Goal: Transaction & Acquisition: Purchase product/service

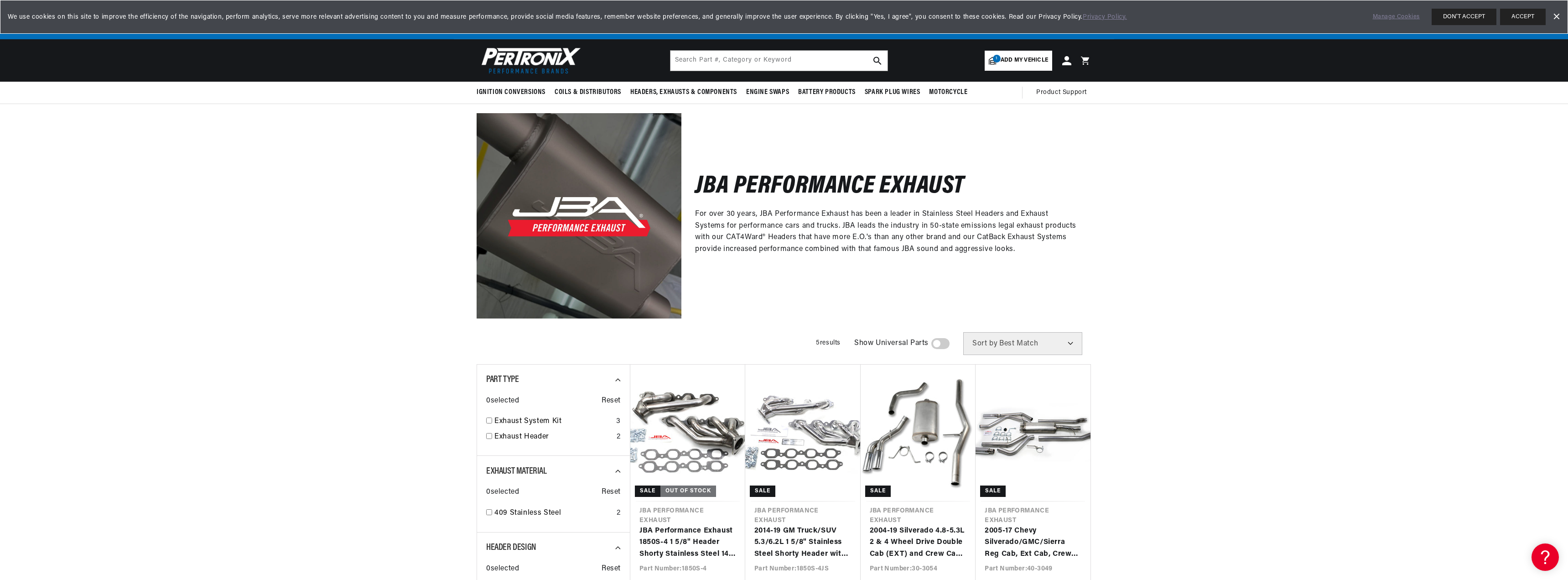
scroll to position [0, 488]
drag, startPoint x: 0, startPoint y: 0, endPoint x: 1417, endPoint y: 146, distance: 1424.5
click at [1417, 146] on div "JBA Performance Exhaust For over 30 years, JBA Performance Exhaust has been a l…" at bounding box center [784, 211] width 1568 height 214
click at [1557, 12] on link "Dismiss Banner" at bounding box center [1556, 16] width 13 height 13
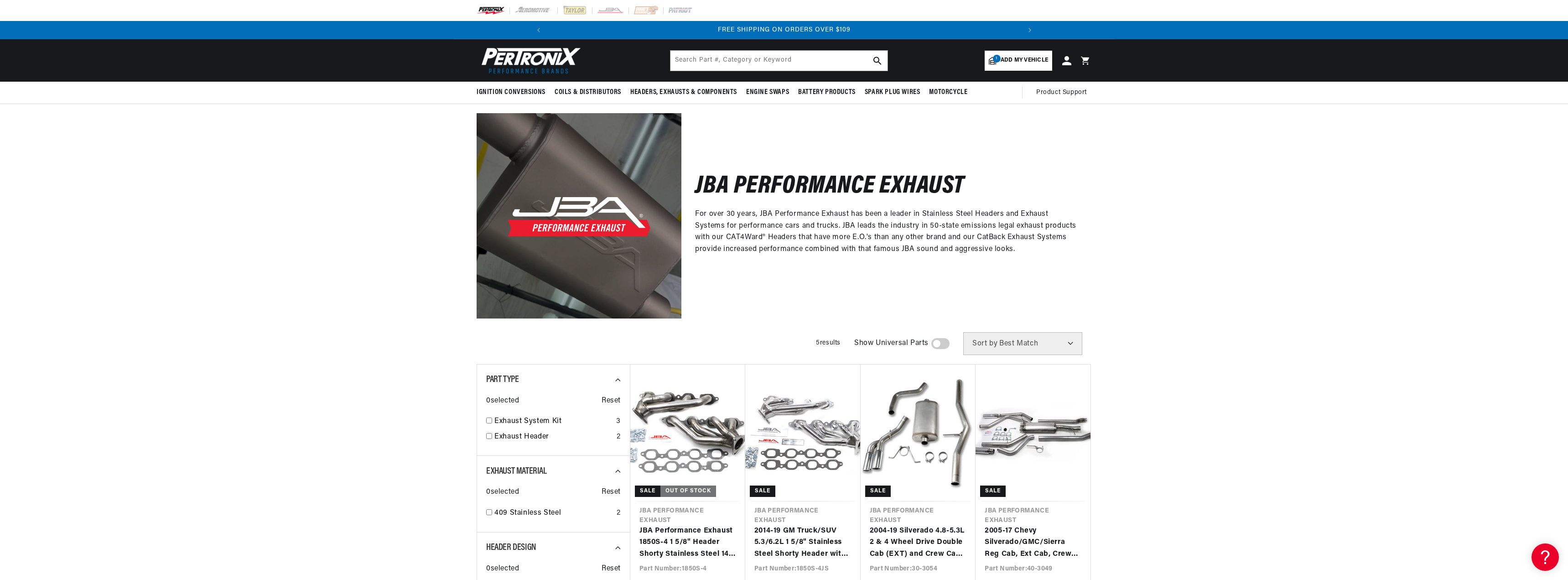
scroll to position [0, 975]
click at [1006, 60] on span "Add my vehicle" at bounding box center [1024, 60] width 47 height 9
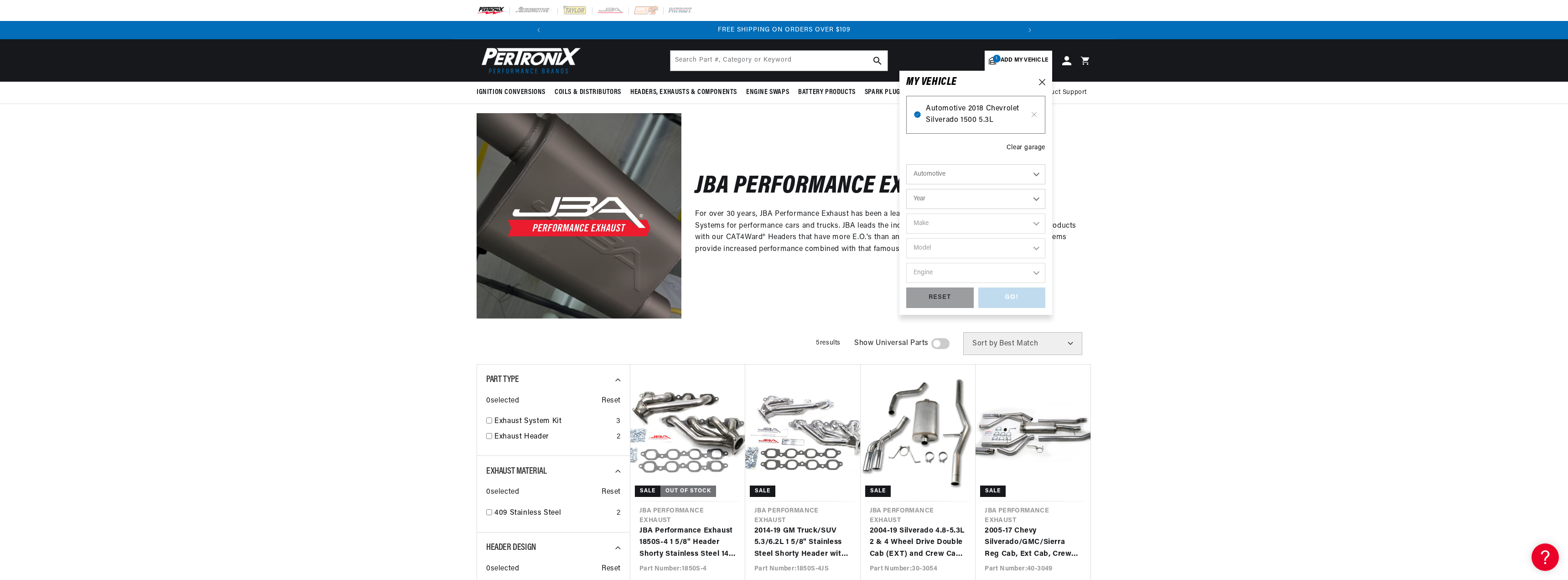
click at [973, 113] on span "Automotive 2018 Chevrolet Silverado 1500 5.3L" at bounding box center [976, 115] width 100 height 23
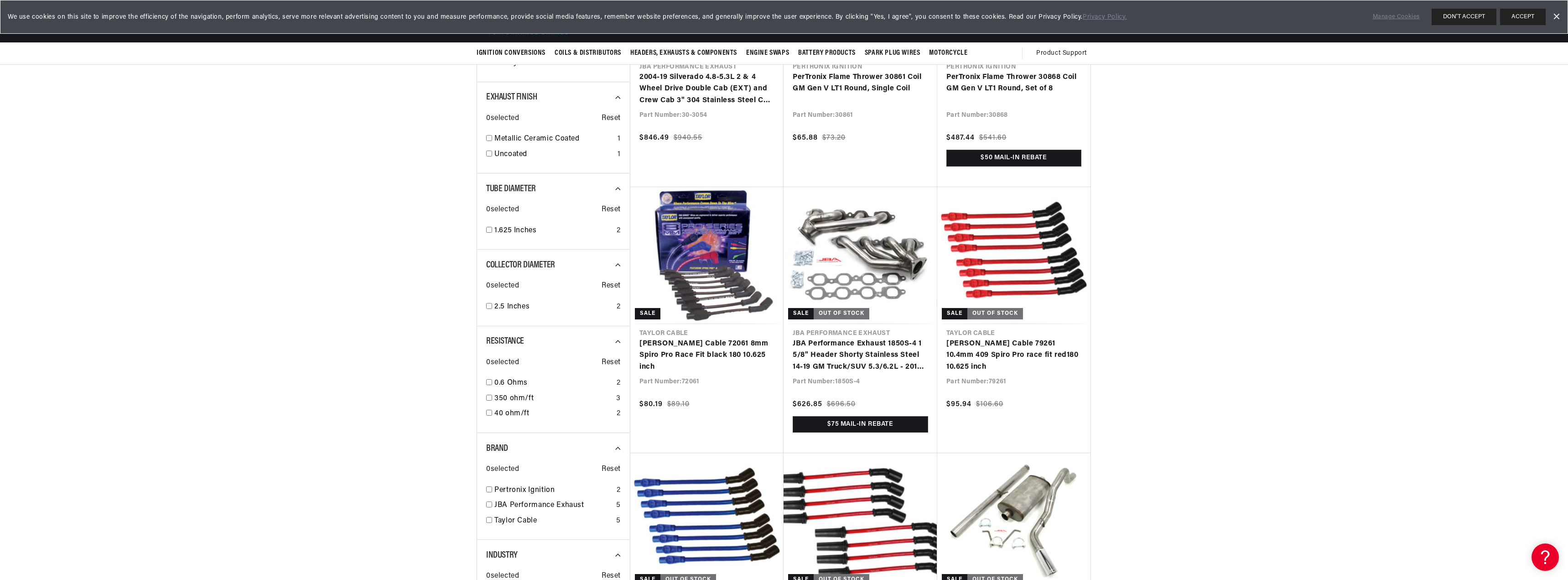
scroll to position [456, 0]
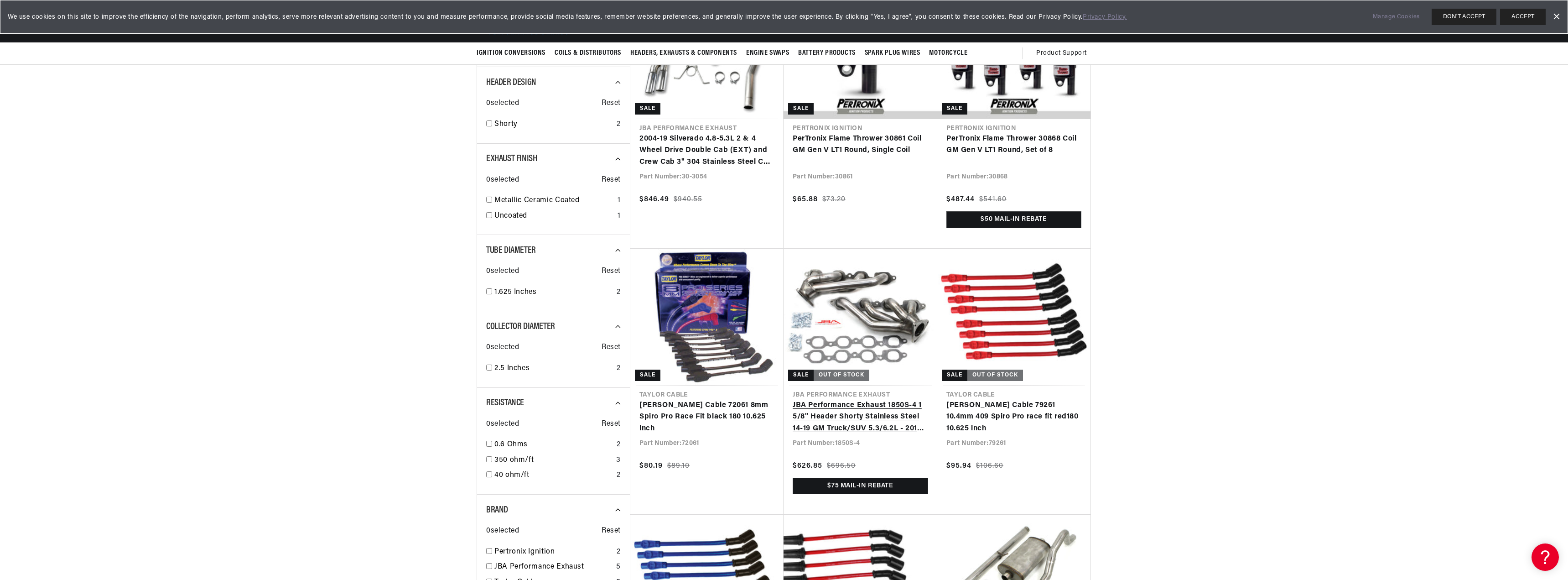
click at [840, 400] on link "JBA Performance Exhaust 1850S-4 1 5/8" Header Shorty Stainless Steel 14-19 GM T…" at bounding box center [860, 417] width 135 height 35
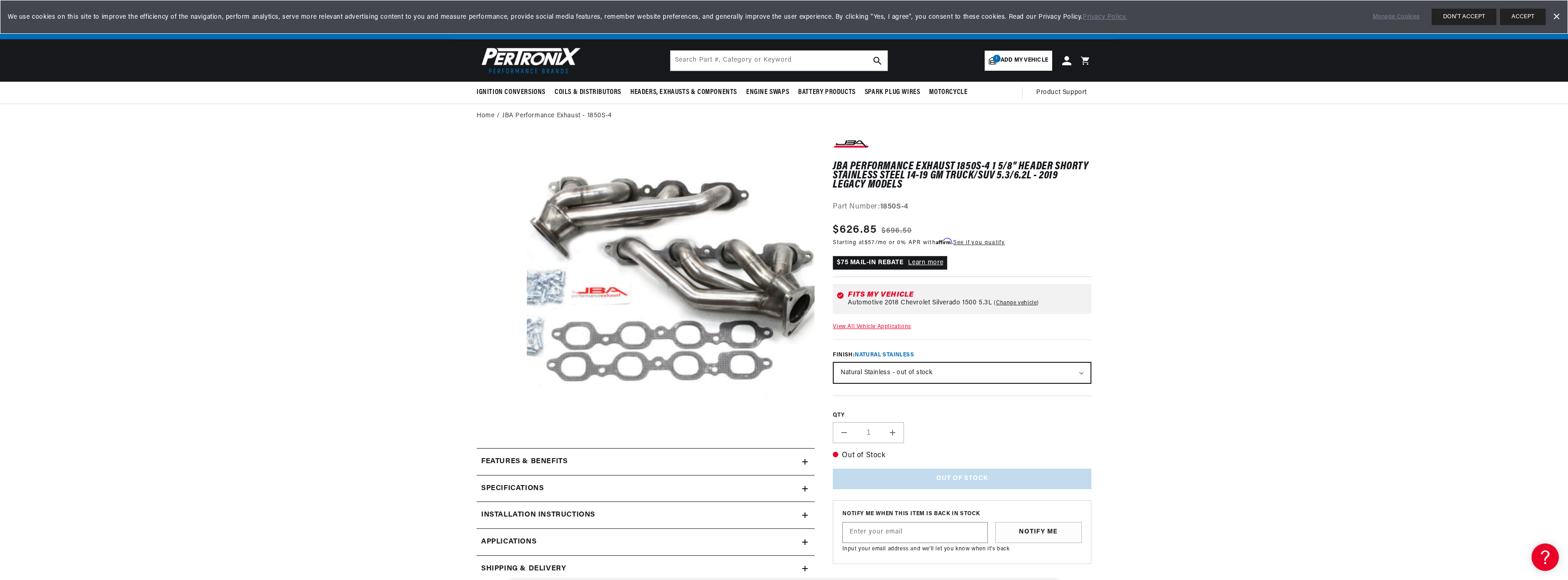
click at [1556, 15] on link "Dismiss Banner" at bounding box center [1556, 16] width 13 height 13
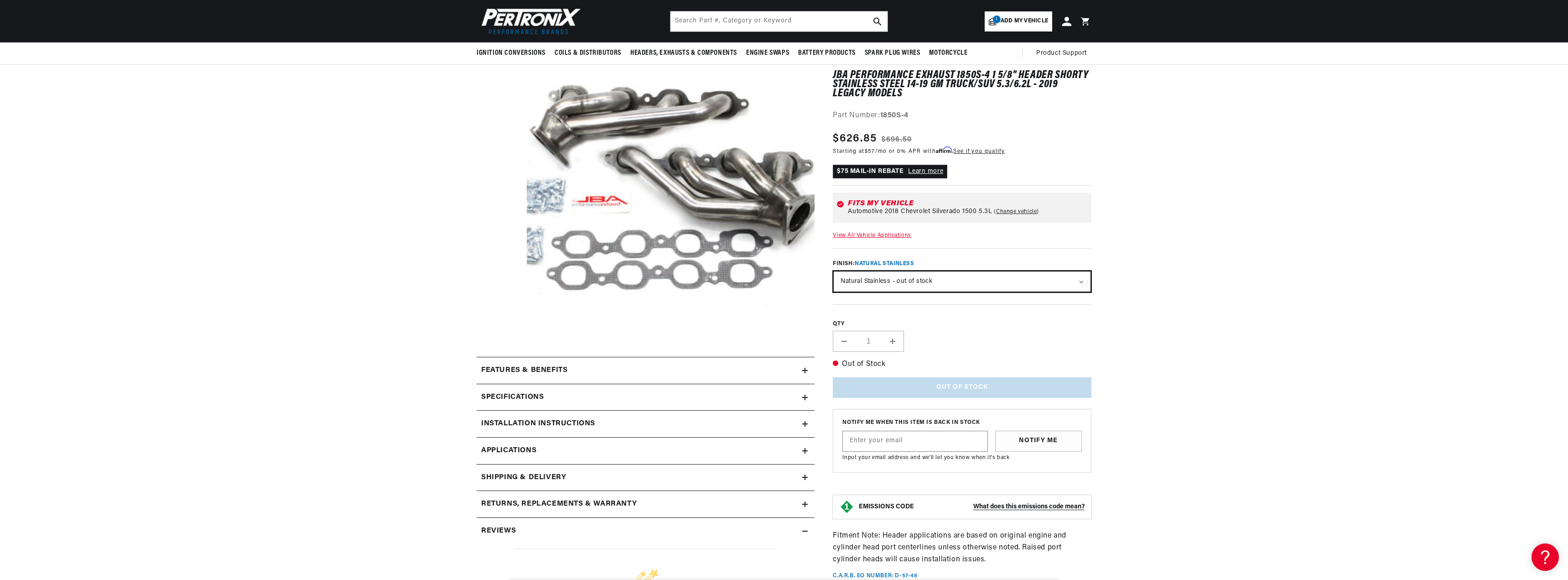
scroll to position [0, 975]
click at [1066, 281] on select "Natural Stainless - out of stock Silver Ceramic Coating" at bounding box center [962, 281] width 257 height 20
select select "/products/jba-performance-exhaust-1850s-4js-1-5-8-header-shorty-stainless-steel…"
click at [834, 272] on select "Natural Stainless - out of stock Silver Ceramic Coating" at bounding box center [962, 281] width 257 height 20
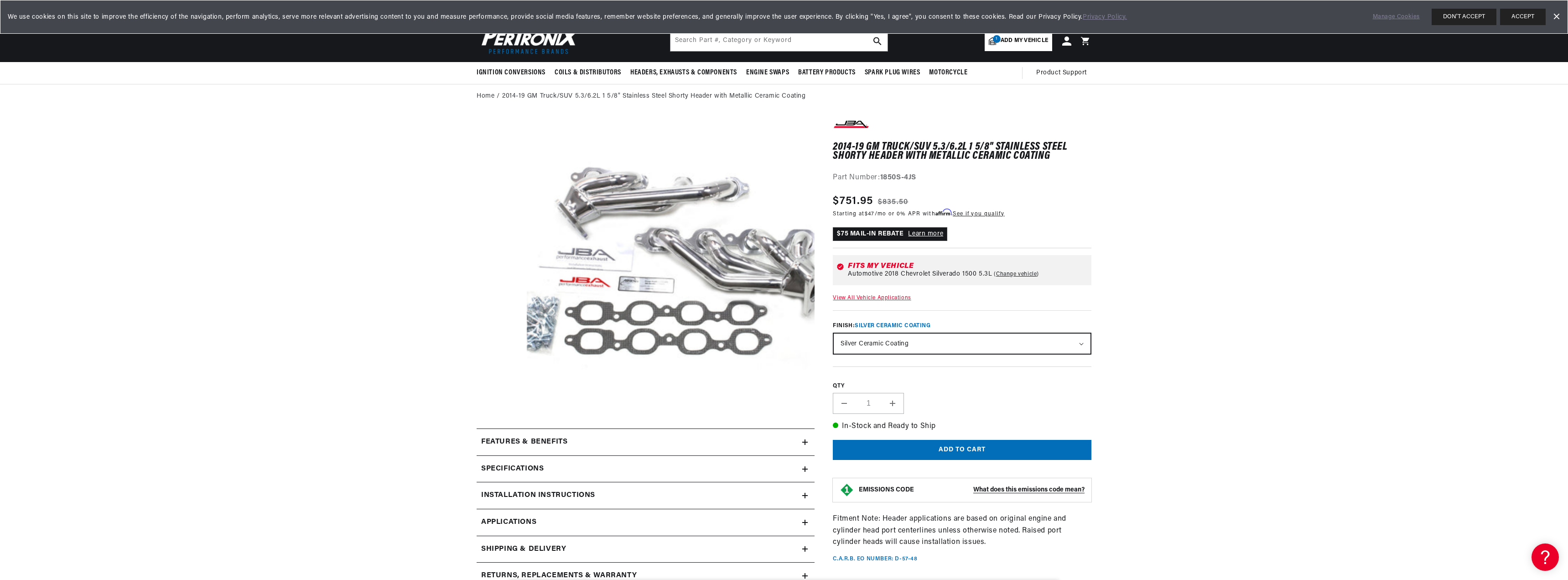
scroll to position [0, 488]
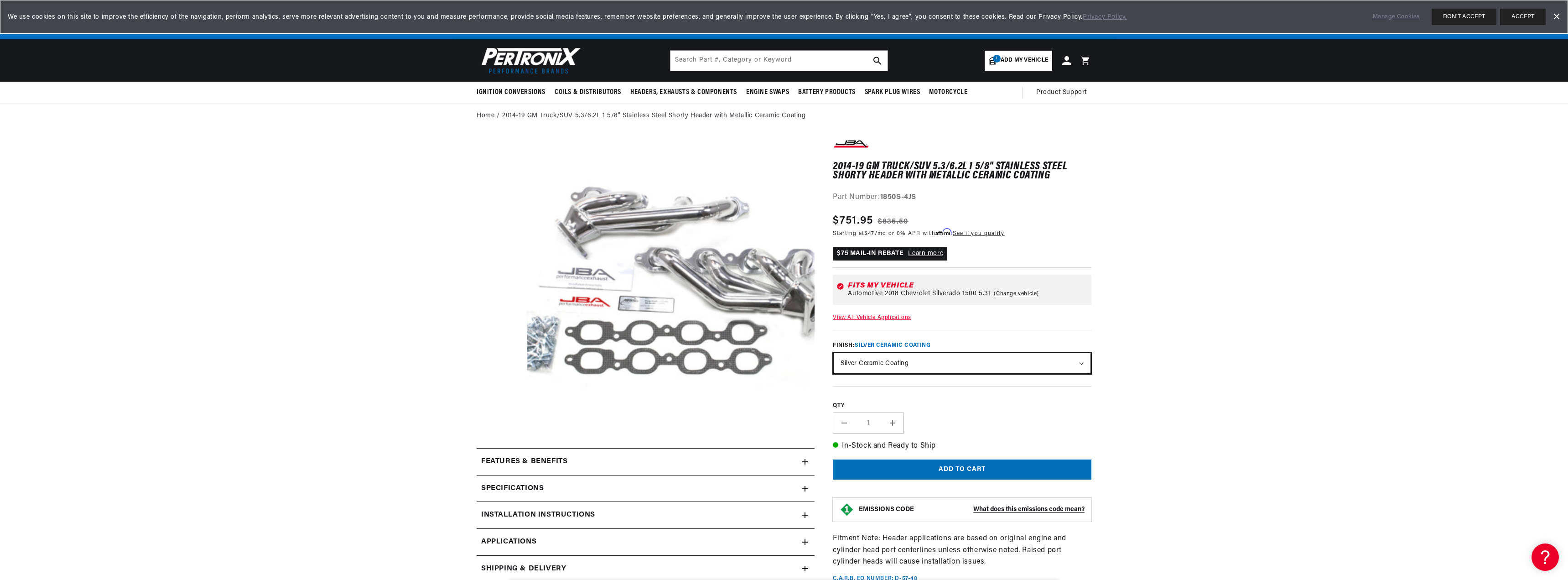
click at [1024, 360] on select "Natural Stainless - out of stock Silver Ceramic Coating" at bounding box center [962, 363] width 257 height 20
select select "/products/jba-performance-exhaust-1850s-4-1-5-8-header-shorty-stainless-steel-1…"
click at [834, 353] on select "Natural Stainless - out of stock Silver Ceramic Coating" at bounding box center [962, 363] width 257 height 20
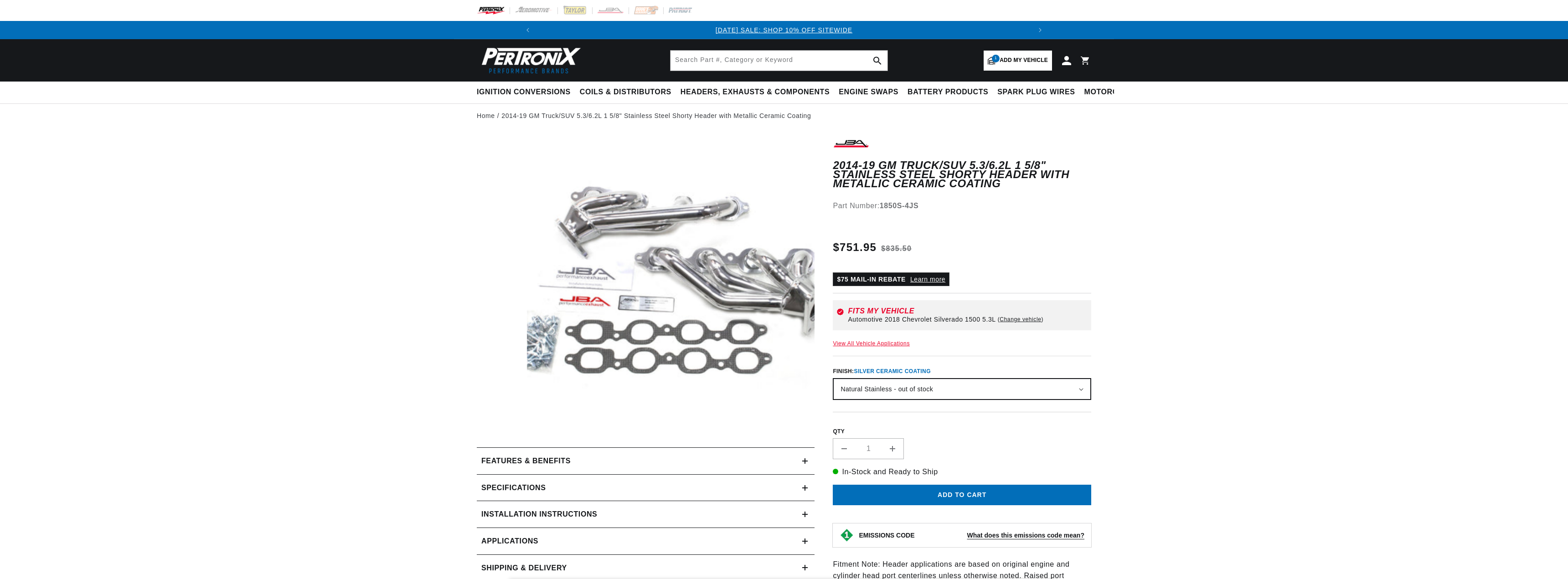
select select "/products/jba-performance-exhaust-1850s-4-1-5-8-header-shorty-stainless-steel-1…"
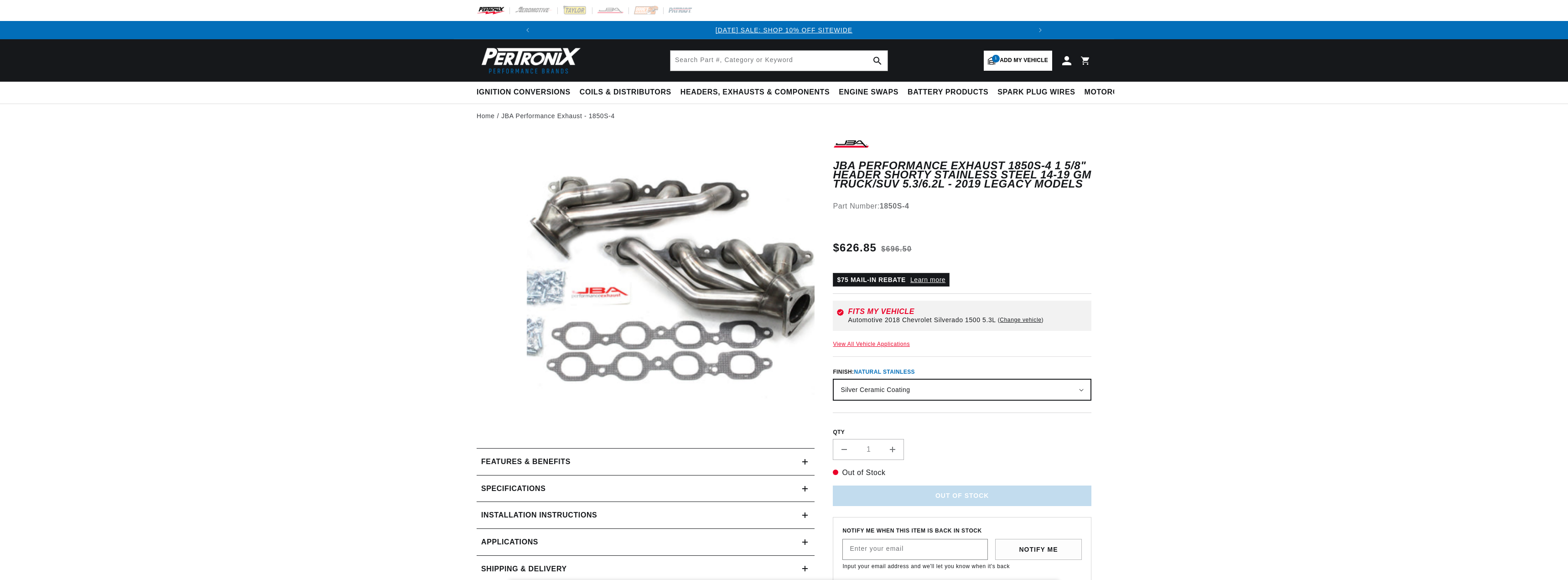
select select "/products/jba-performance-exhaust-1850s-4js-1-5-8-header-shorty-stainless-steel…"
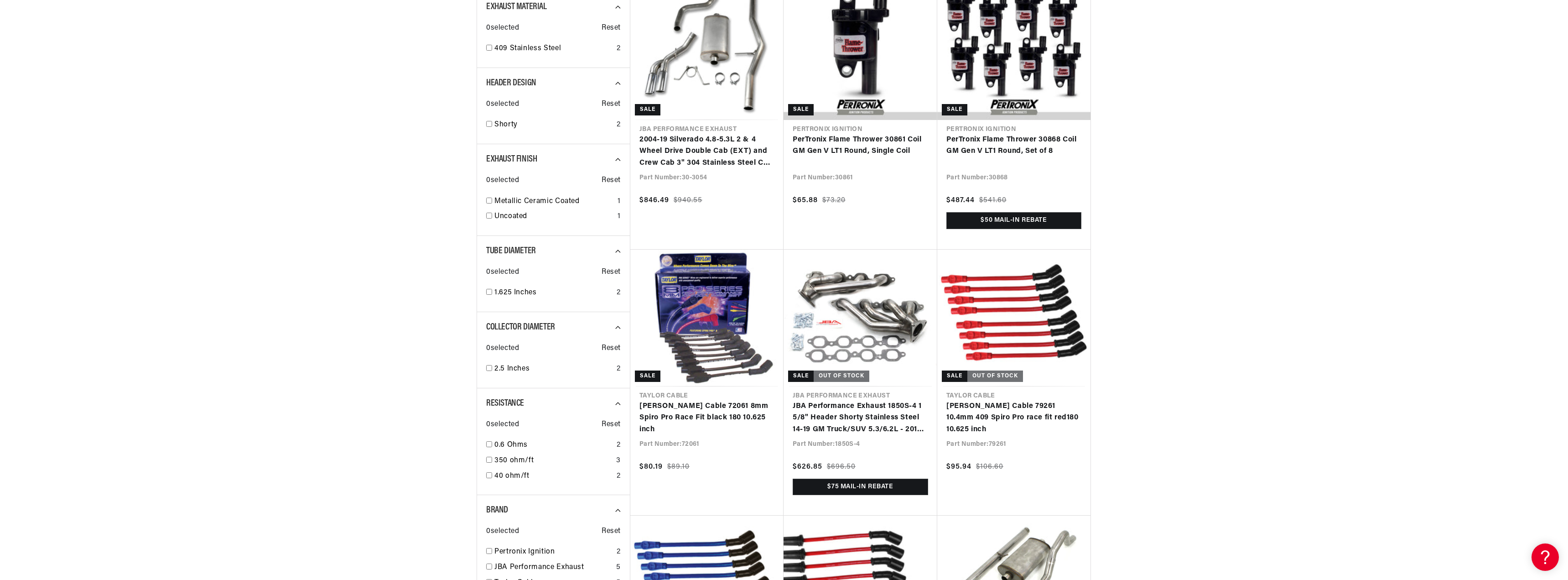
scroll to position [456, 0]
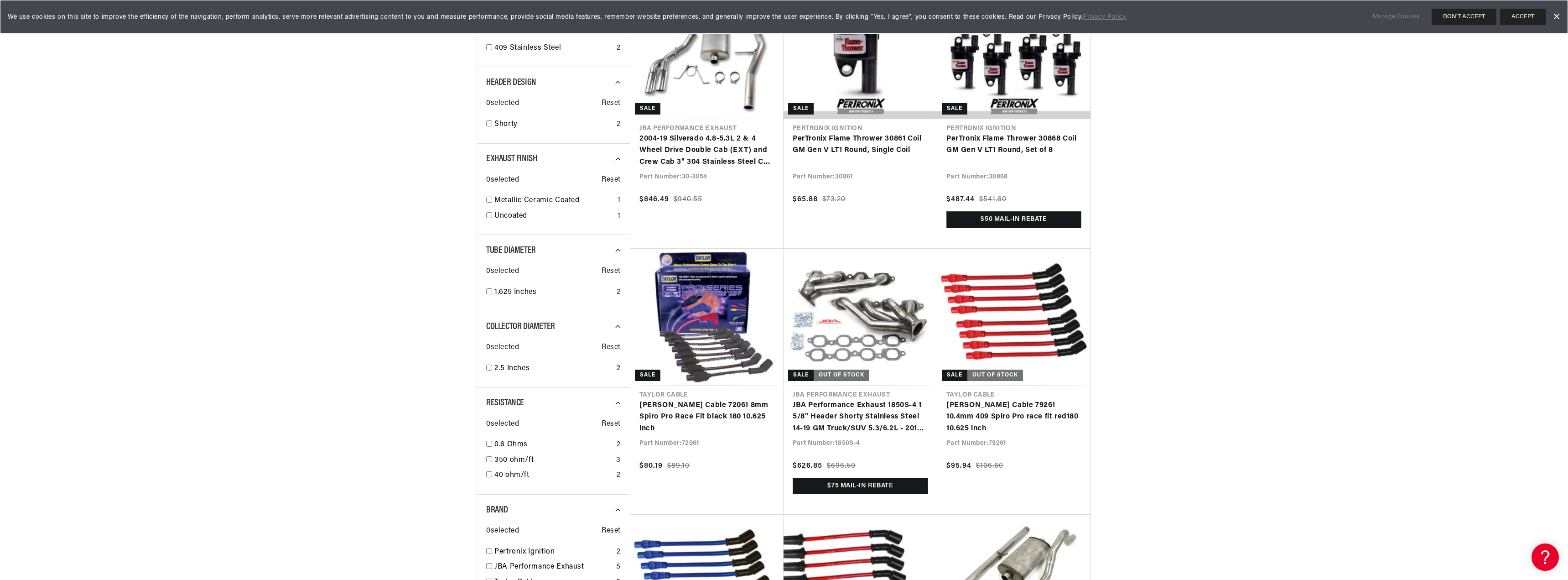
click at [1558, 19] on link "Dismiss Banner" at bounding box center [1556, 16] width 13 height 13
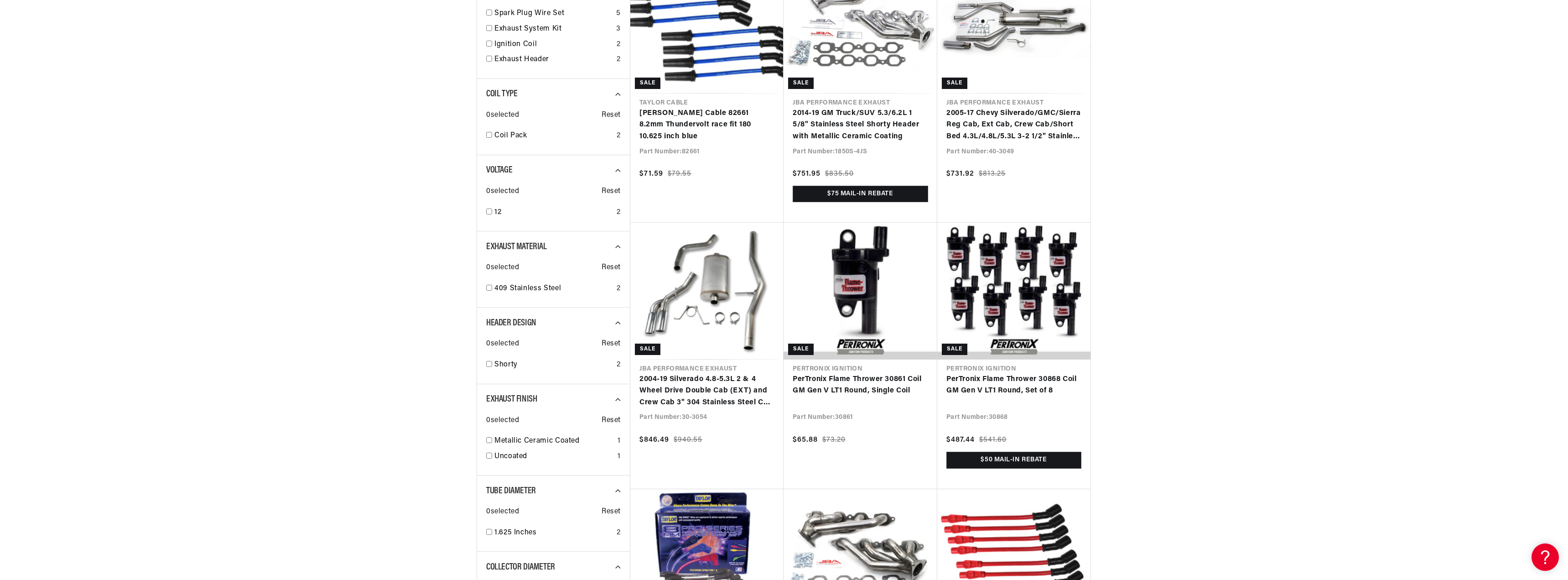
scroll to position [228, 0]
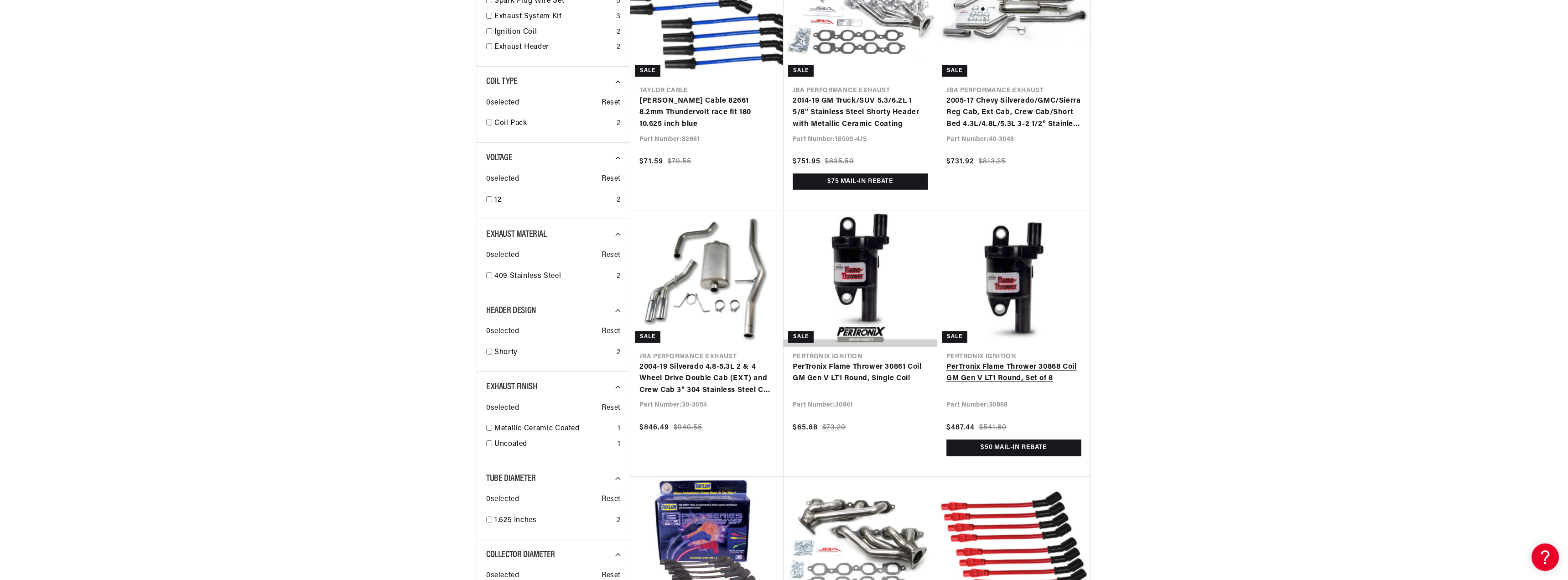
click at [1008, 361] on link "PerTronix Flame Thrower 30868 Coil GM Gen V LT1 Round, Set of 8" at bounding box center [1014, 373] width 135 height 23
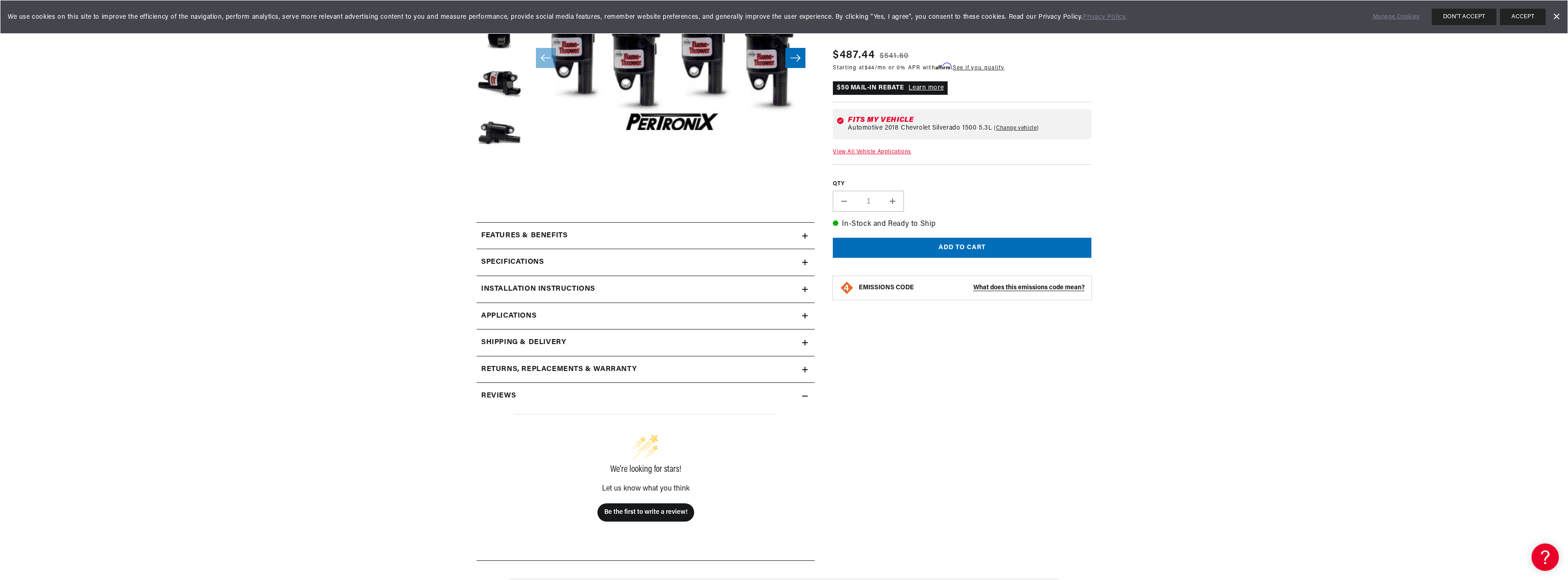
scroll to position [228, 0]
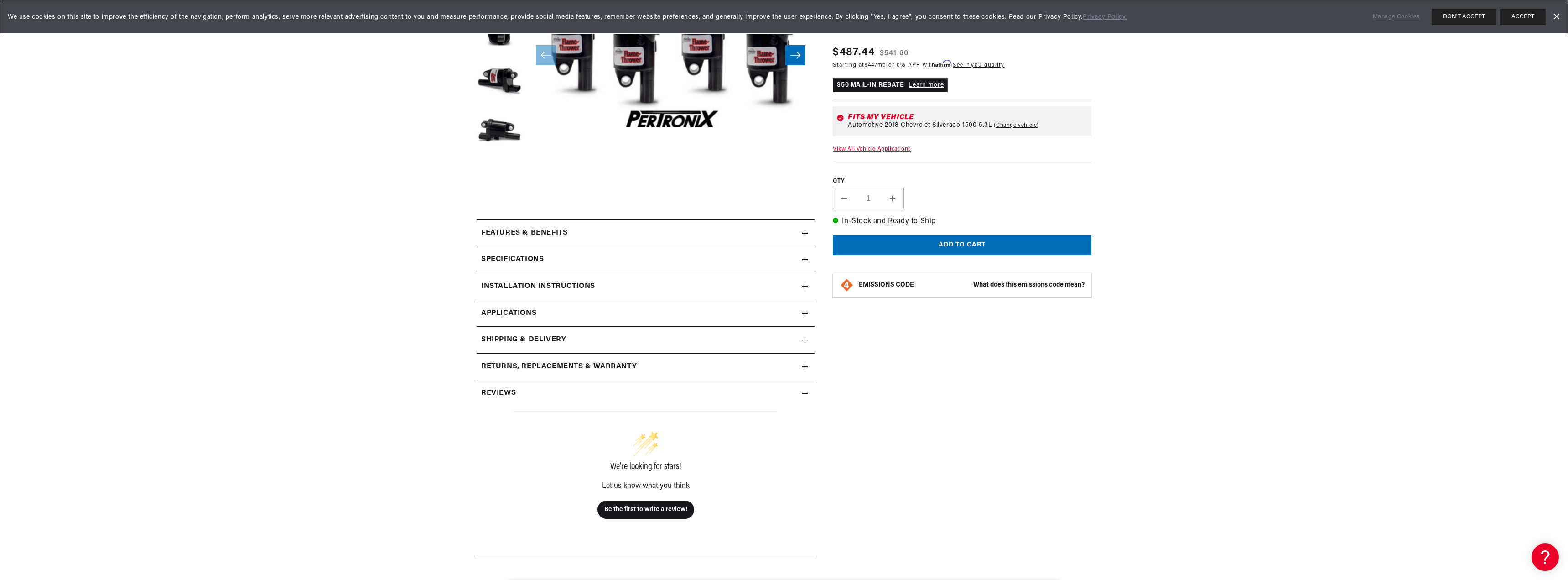
click at [807, 233] on icon at bounding box center [804, 233] width 5 height 0
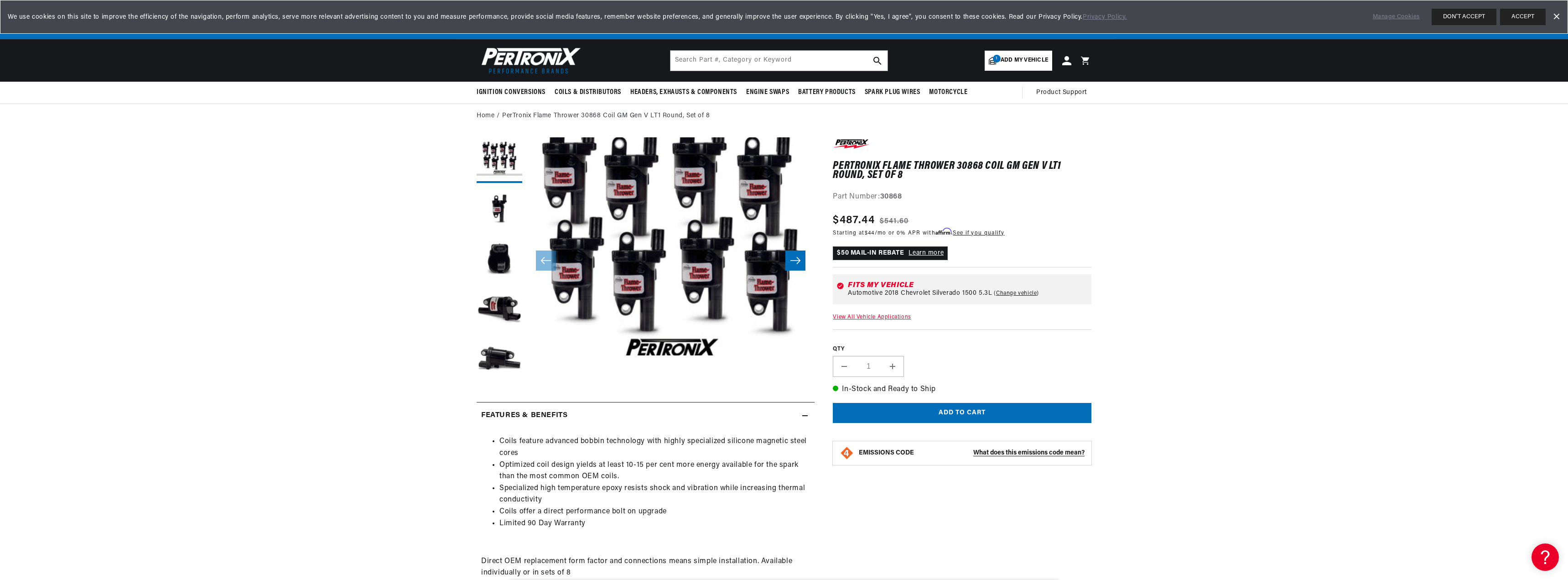
scroll to position [0, 488]
